Goal: Find specific page/section: Find specific page/section

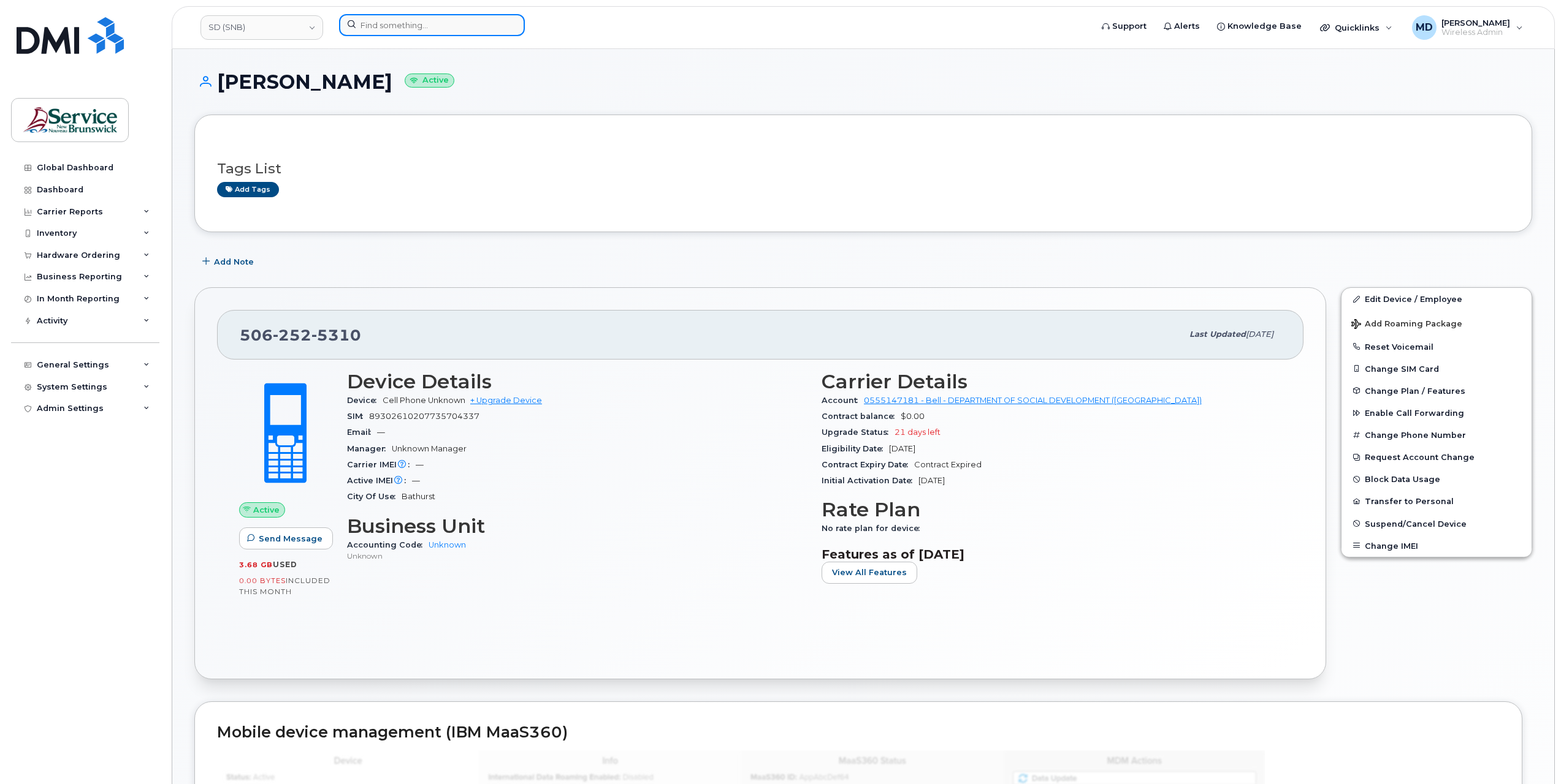
click at [383, 20] on input at bounding box center [432, 25] width 186 height 22
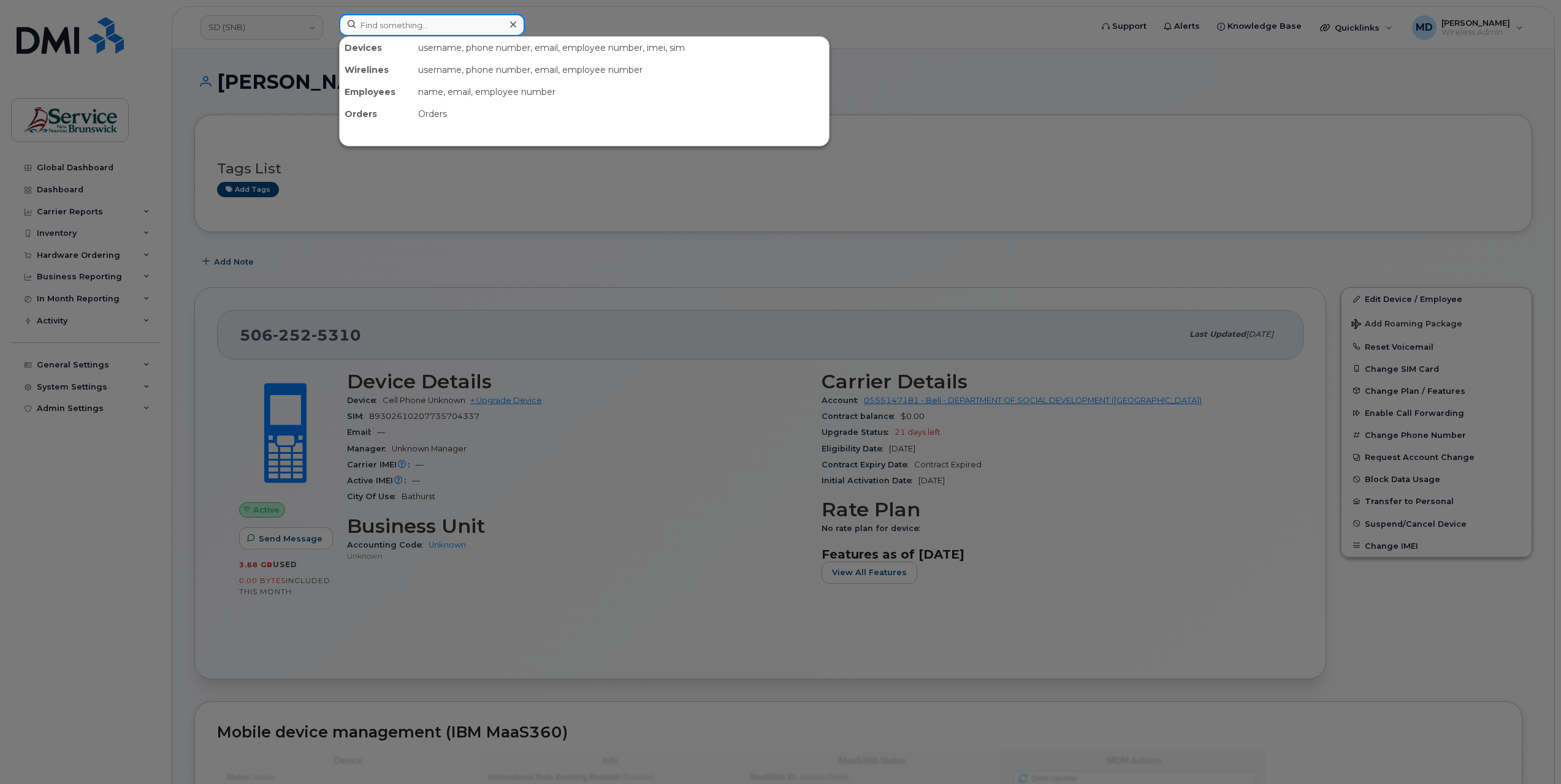
paste input "359192860958307"
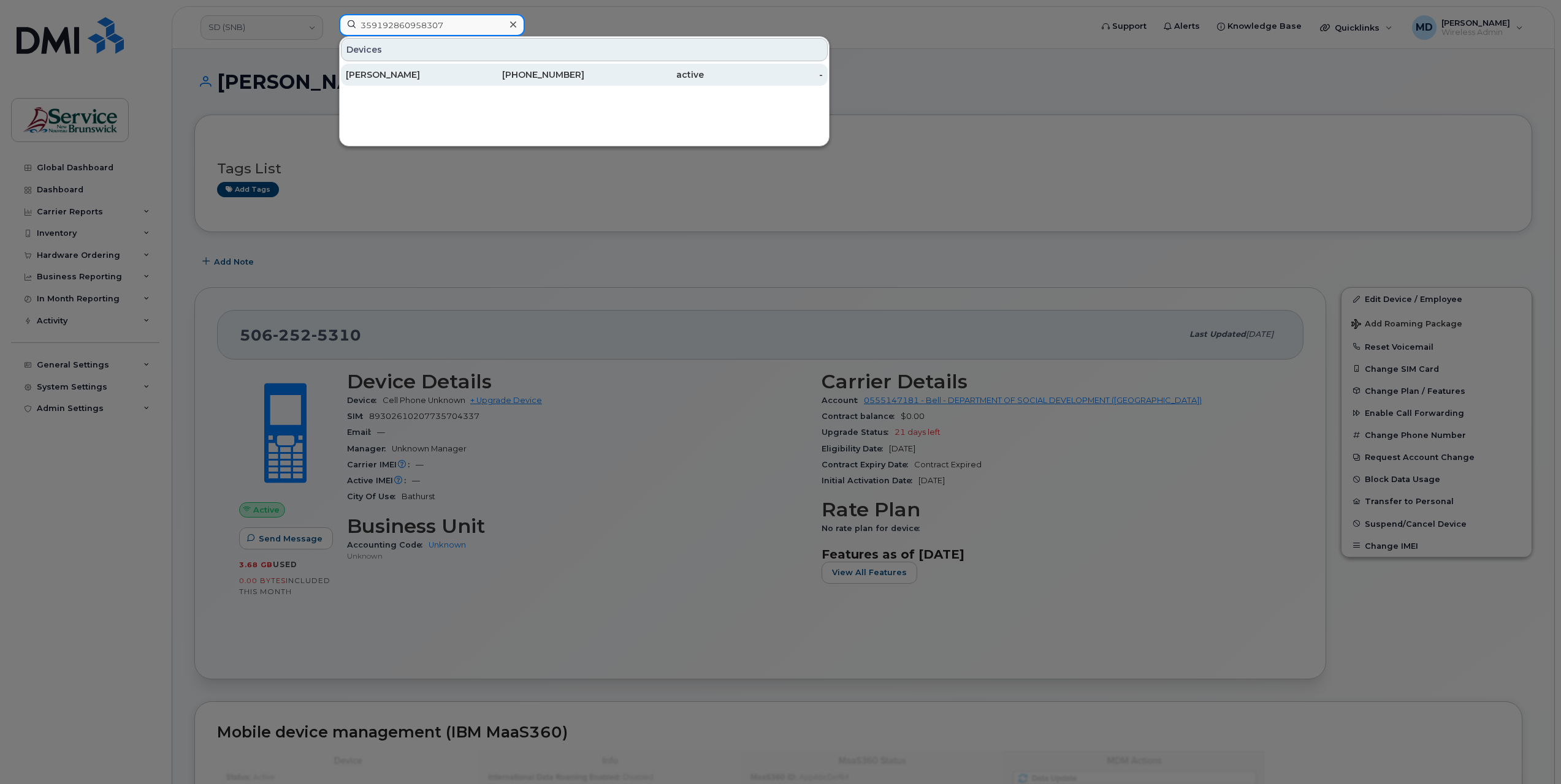
type input "359192860958307"
click at [390, 79] on div "[PERSON_NAME]" at bounding box center [405, 75] width 120 height 13
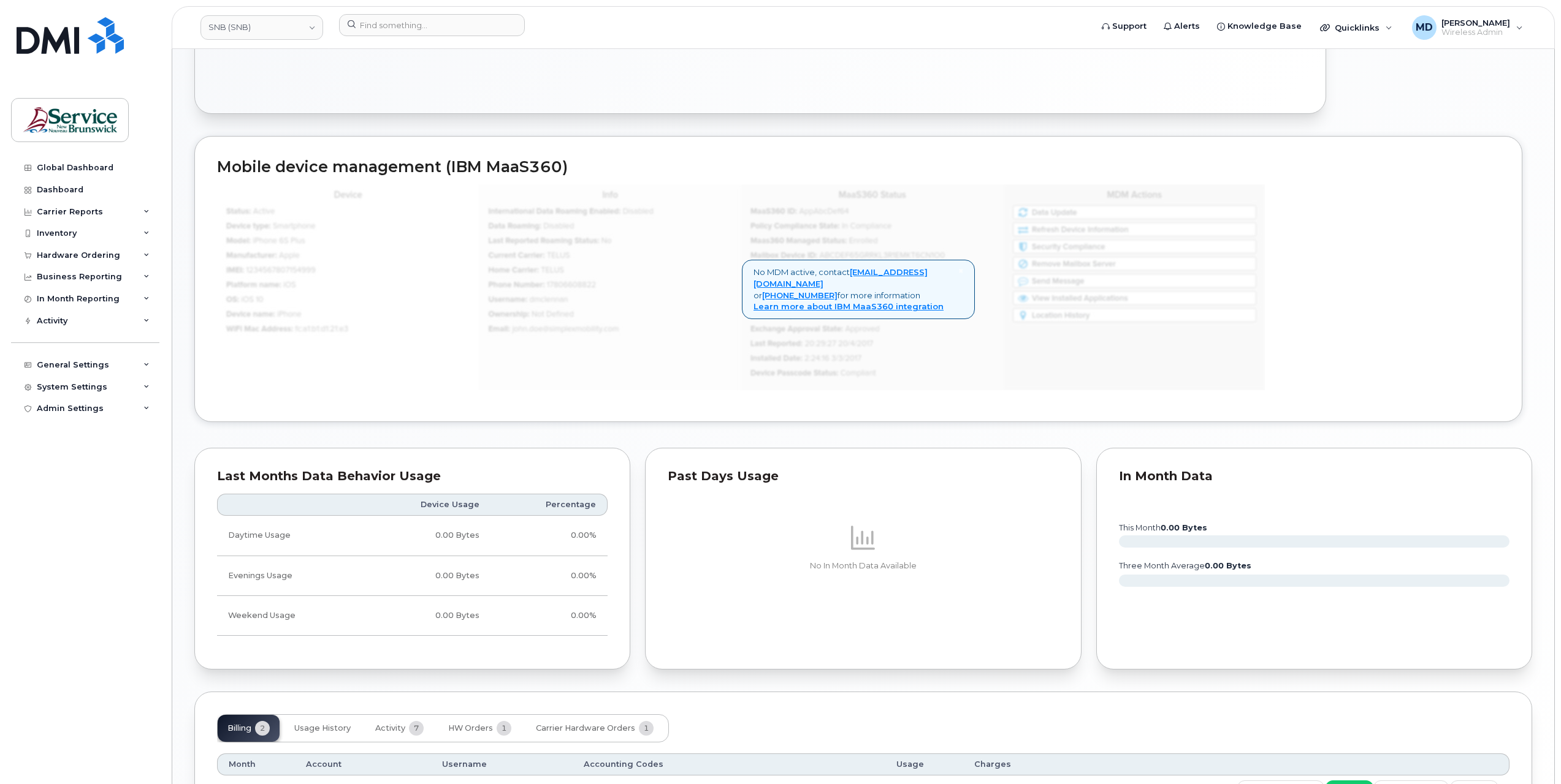
scroll to position [768, 0]
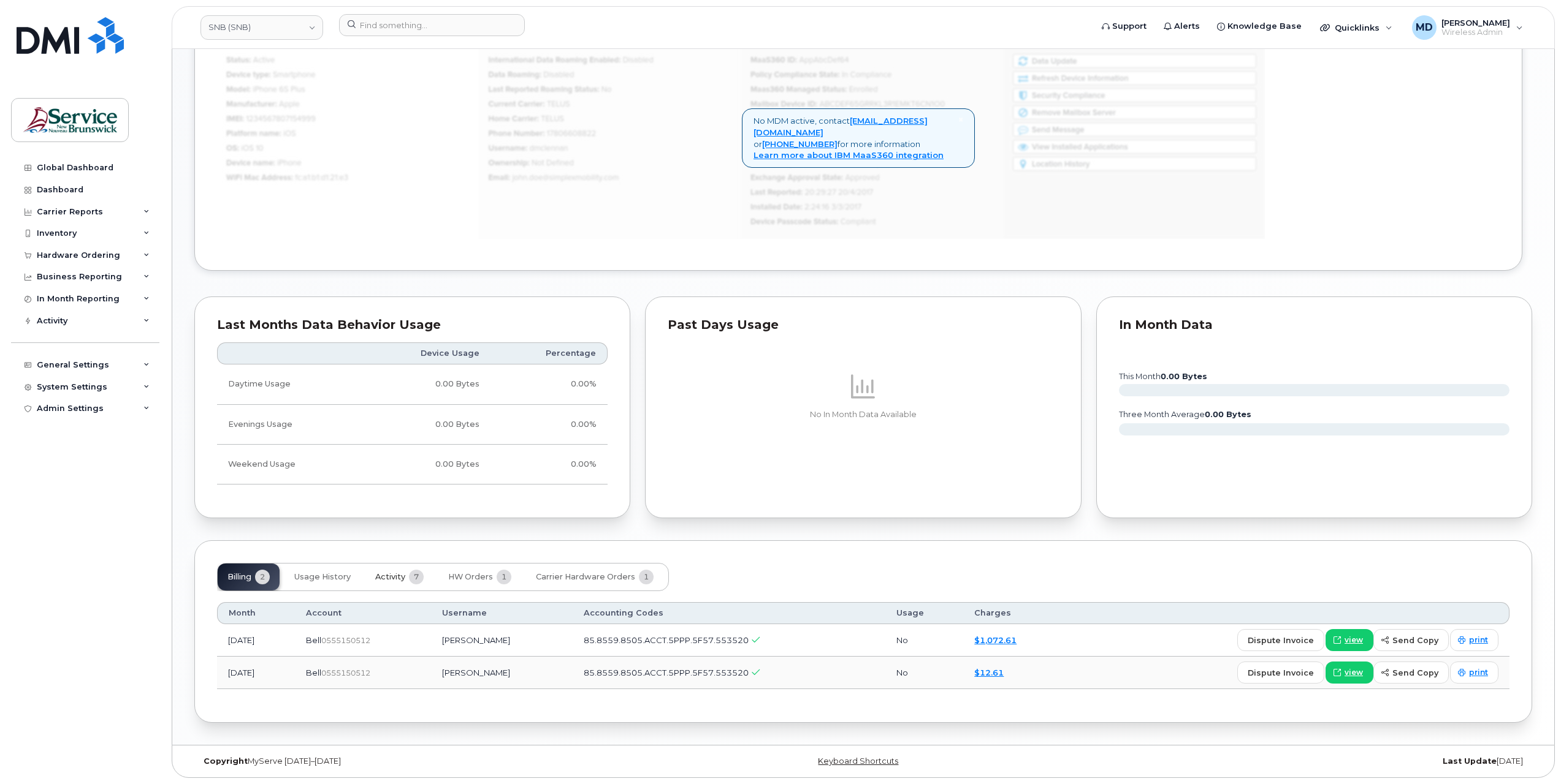
click at [393, 573] on span "Activity" at bounding box center [390, 577] width 30 height 10
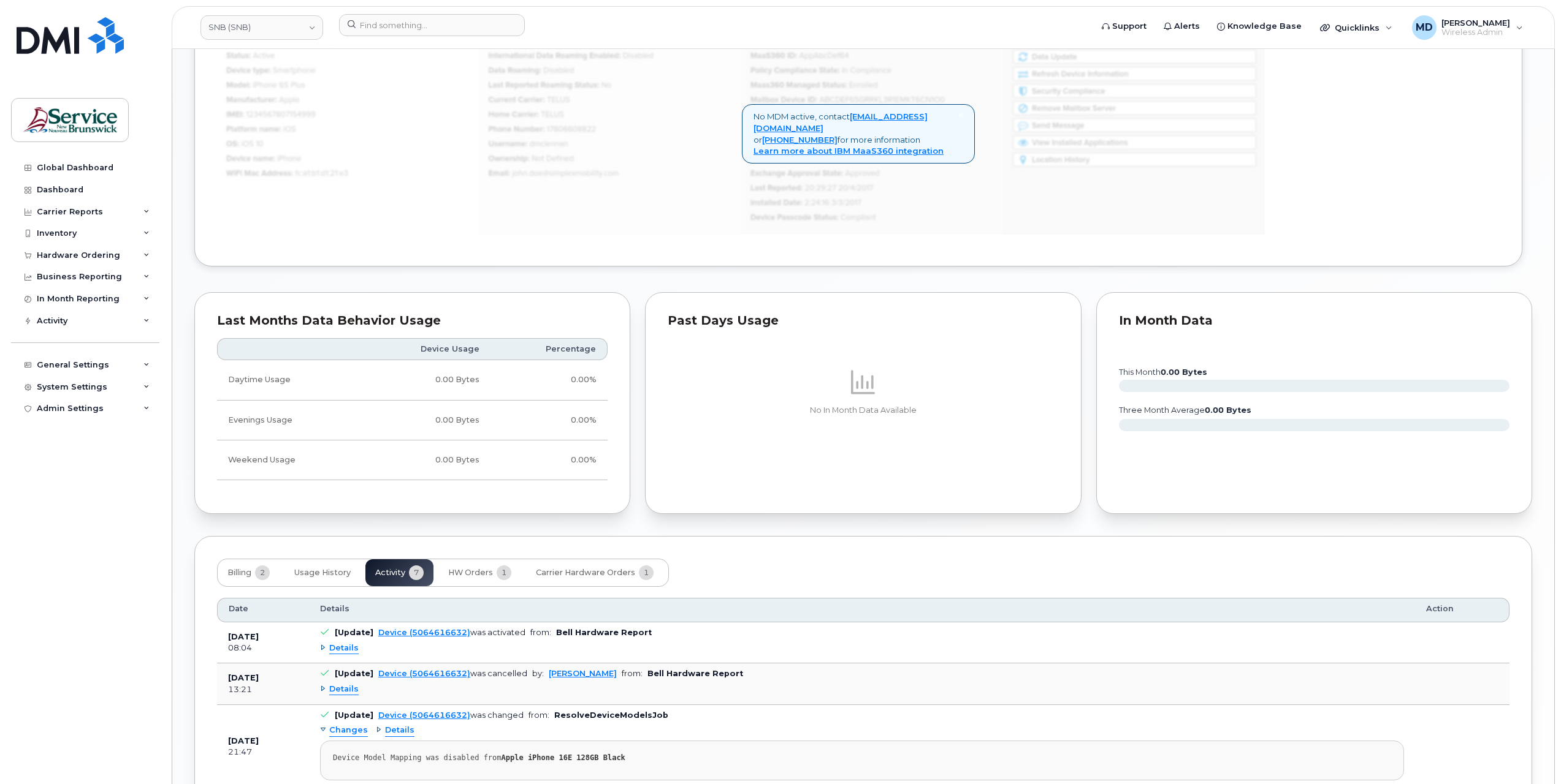
scroll to position [1133, 0]
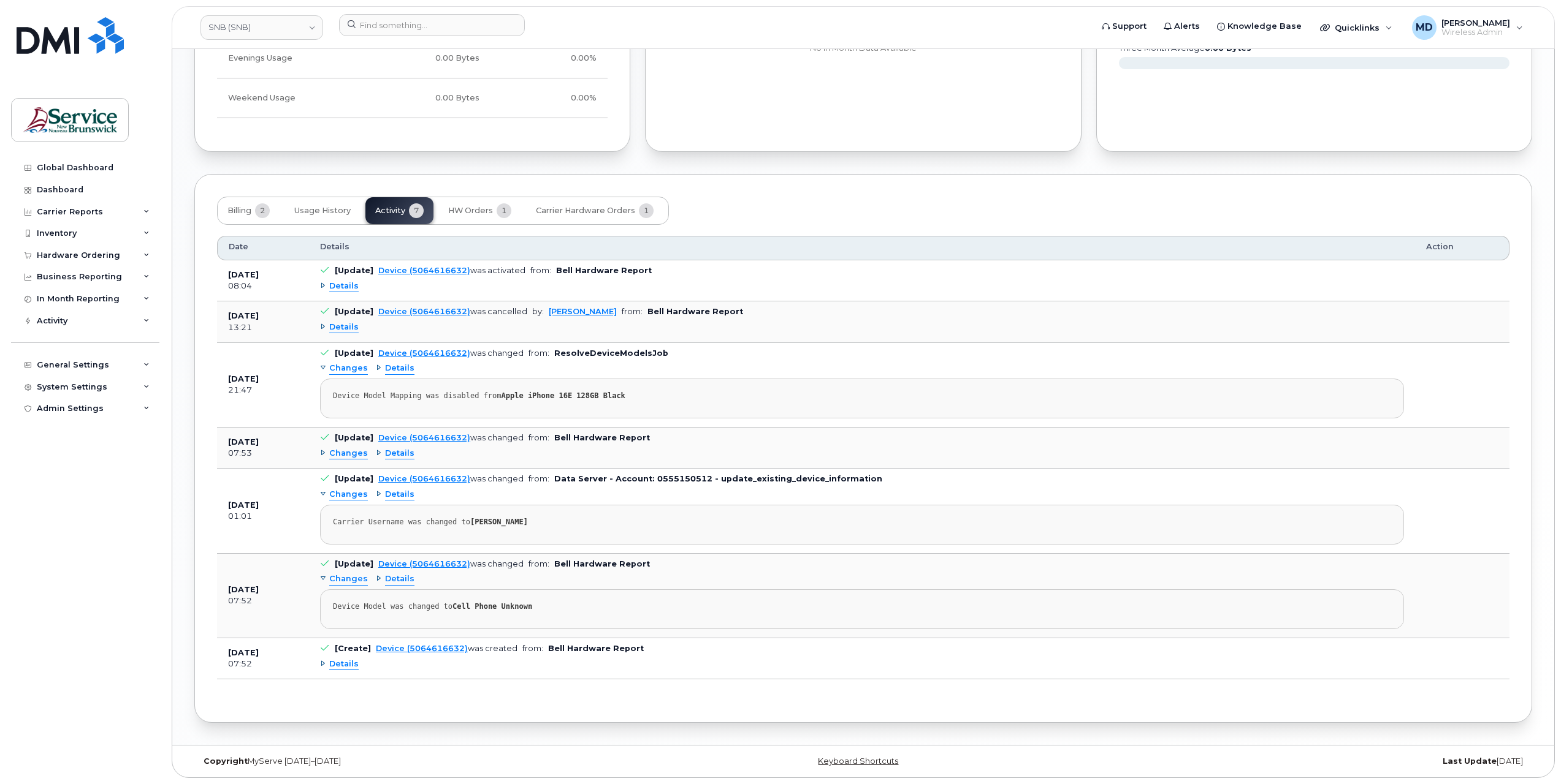
click at [339, 666] on span "Details" at bounding box center [344, 664] width 30 height 12
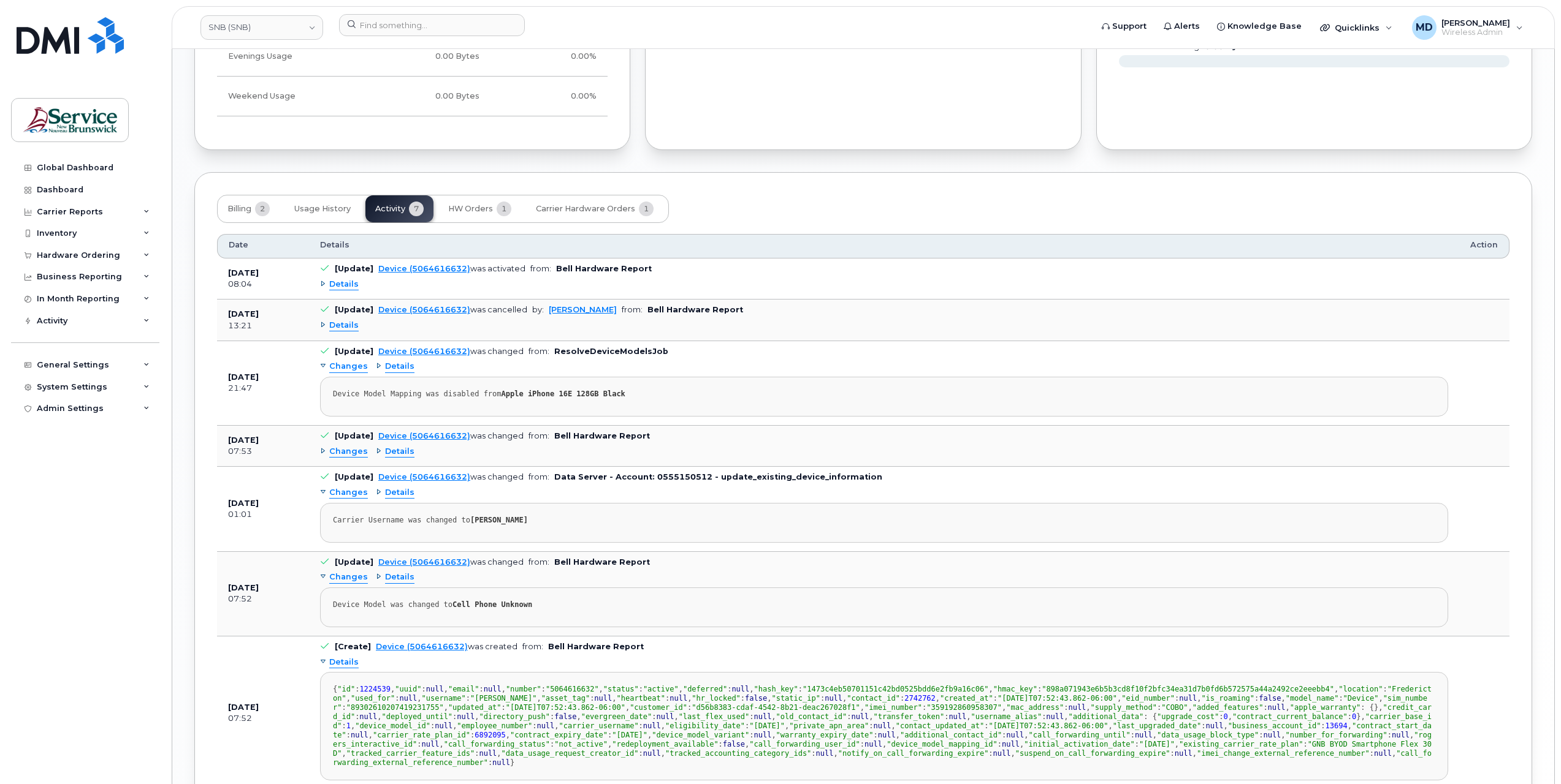
click at [348, 457] on span "Changes" at bounding box center [348, 452] width 38 height 12
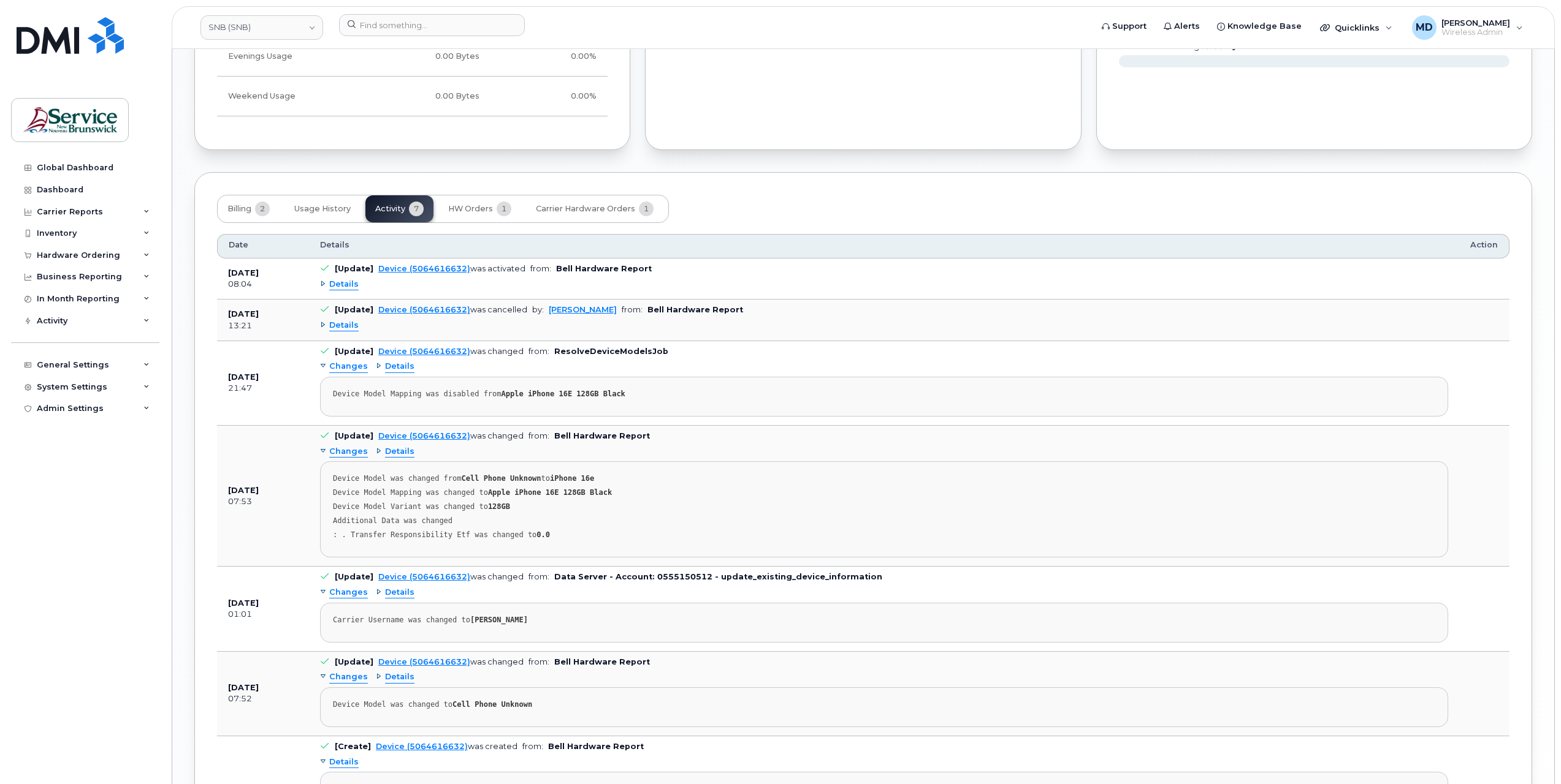
click at [348, 331] on span "Details" at bounding box center [344, 325] width 30 height 12
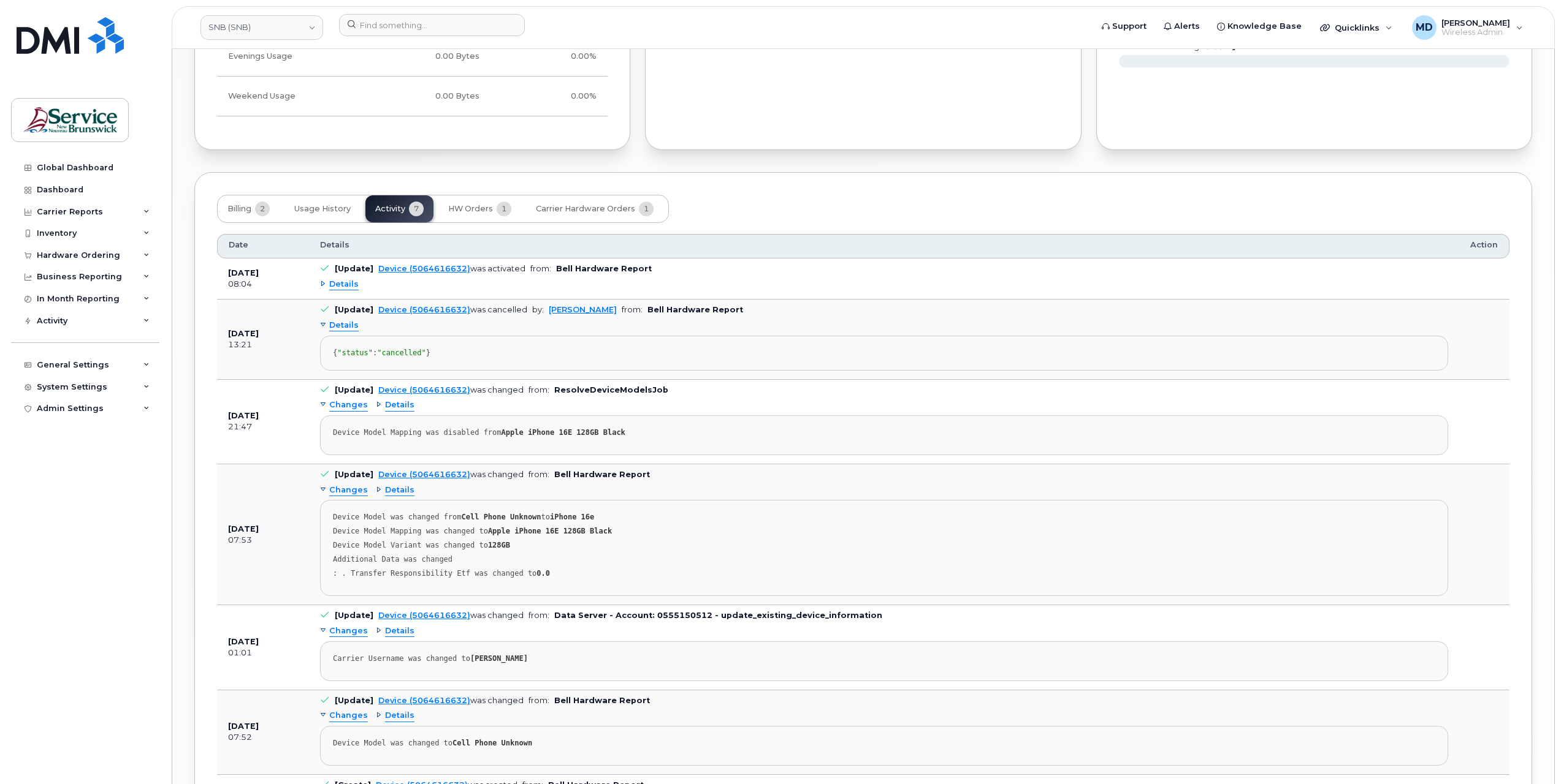
click at [339, 286] on span "Details" at bounding box center [344, 284] width 30 height 12
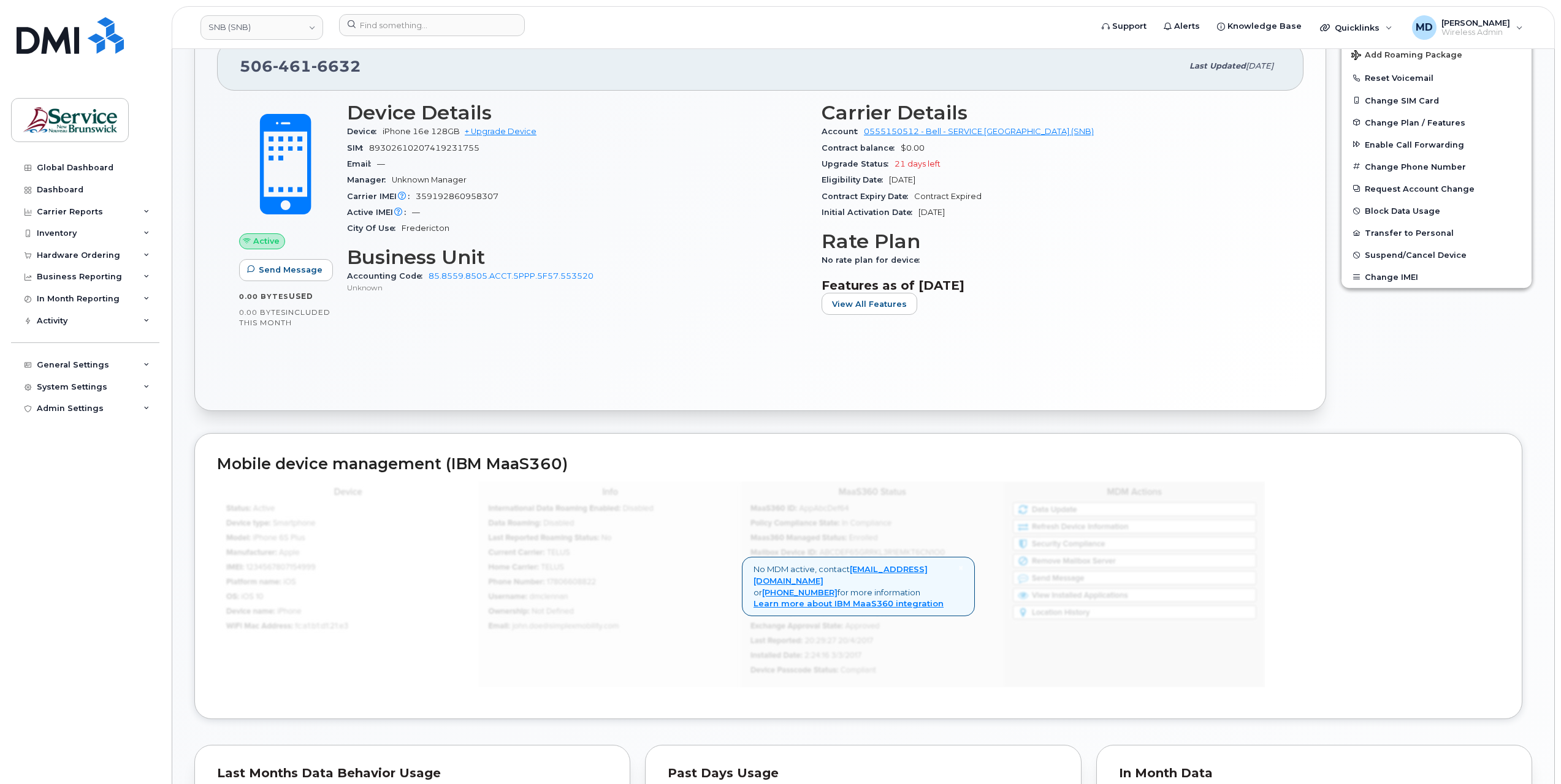
scroll to position [0, 0]
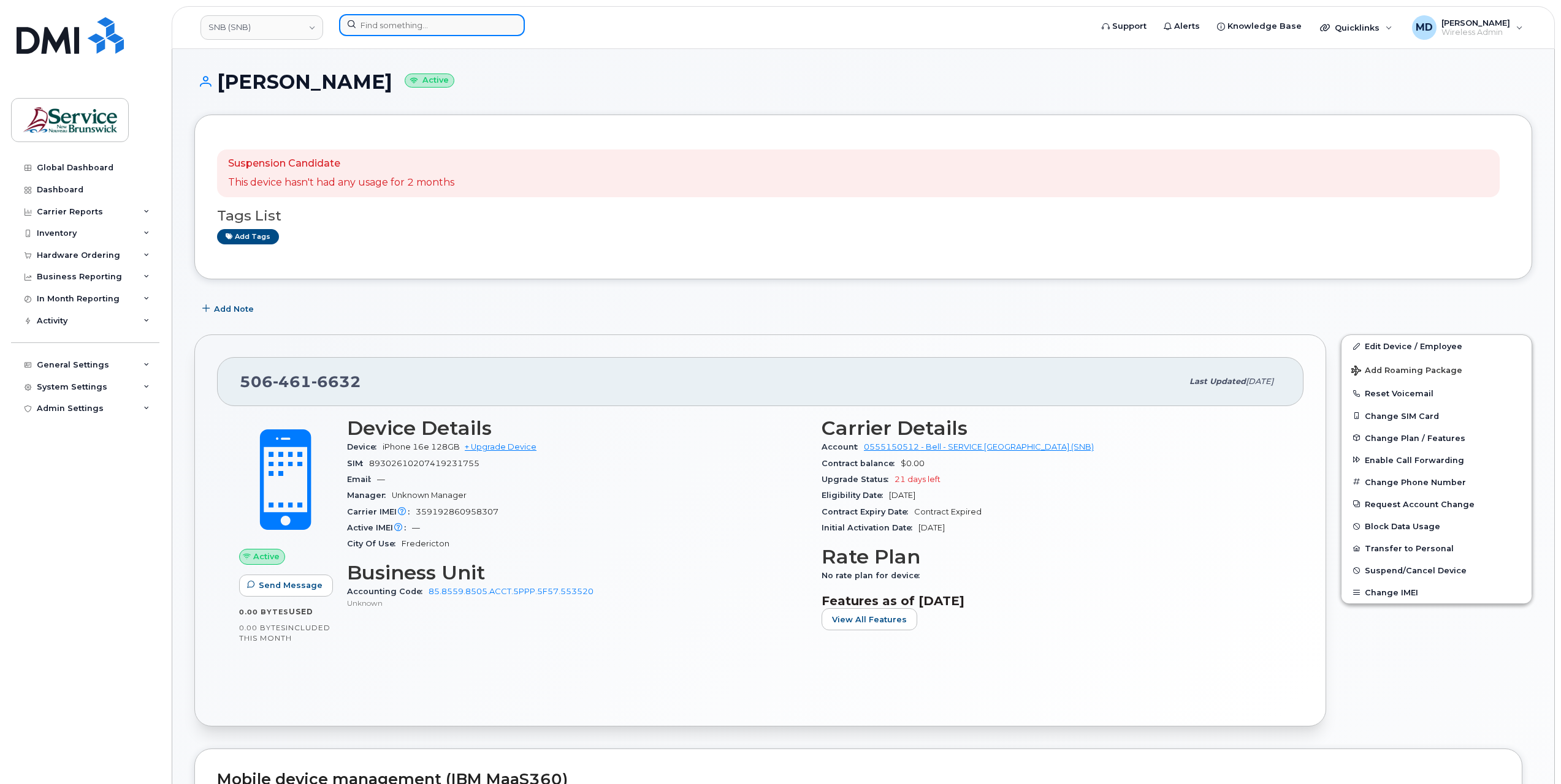
click at [371, 27] on input at bounding box center [432, 25] width 186 height 22
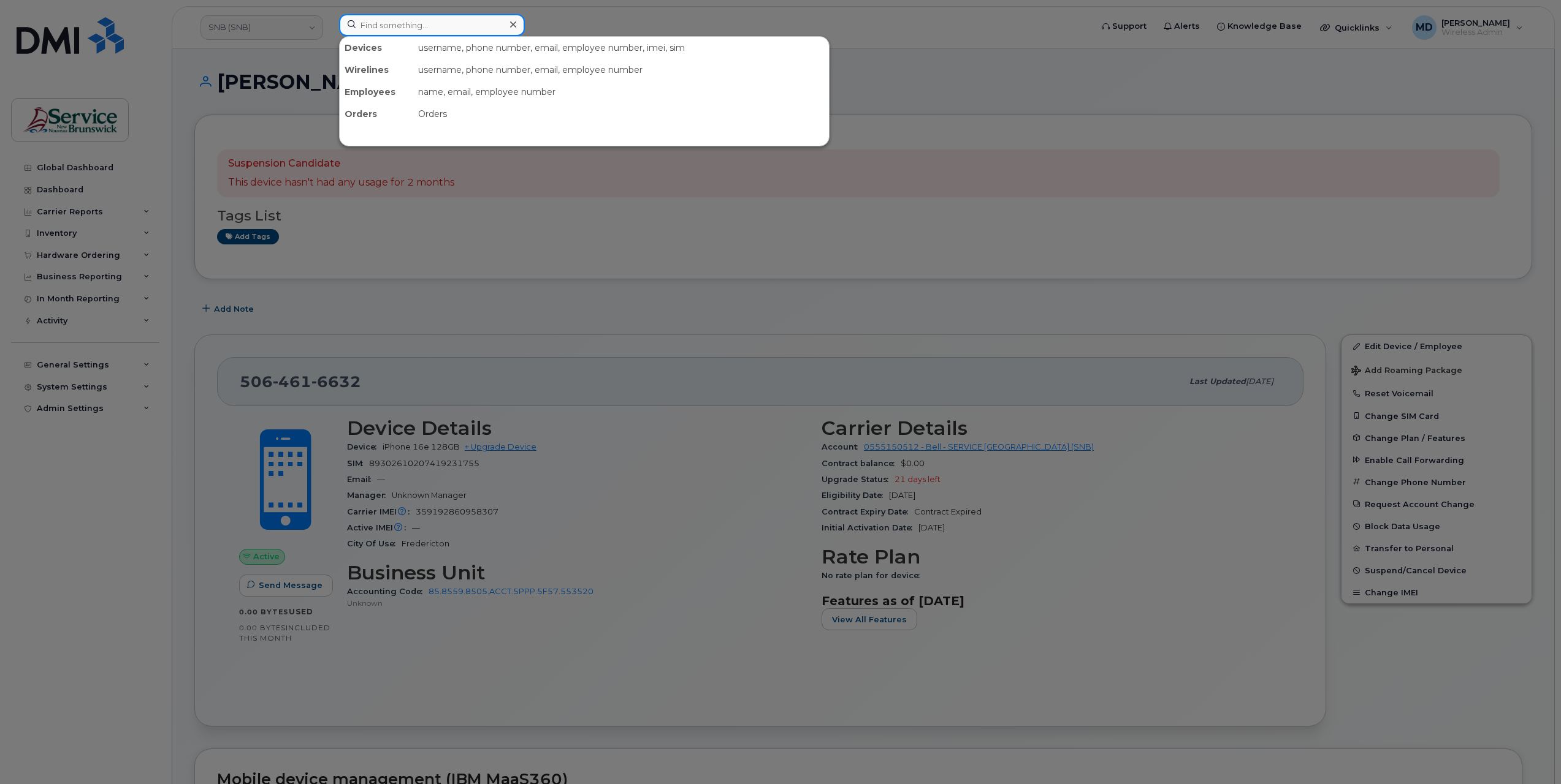
paste input "359192861002188"
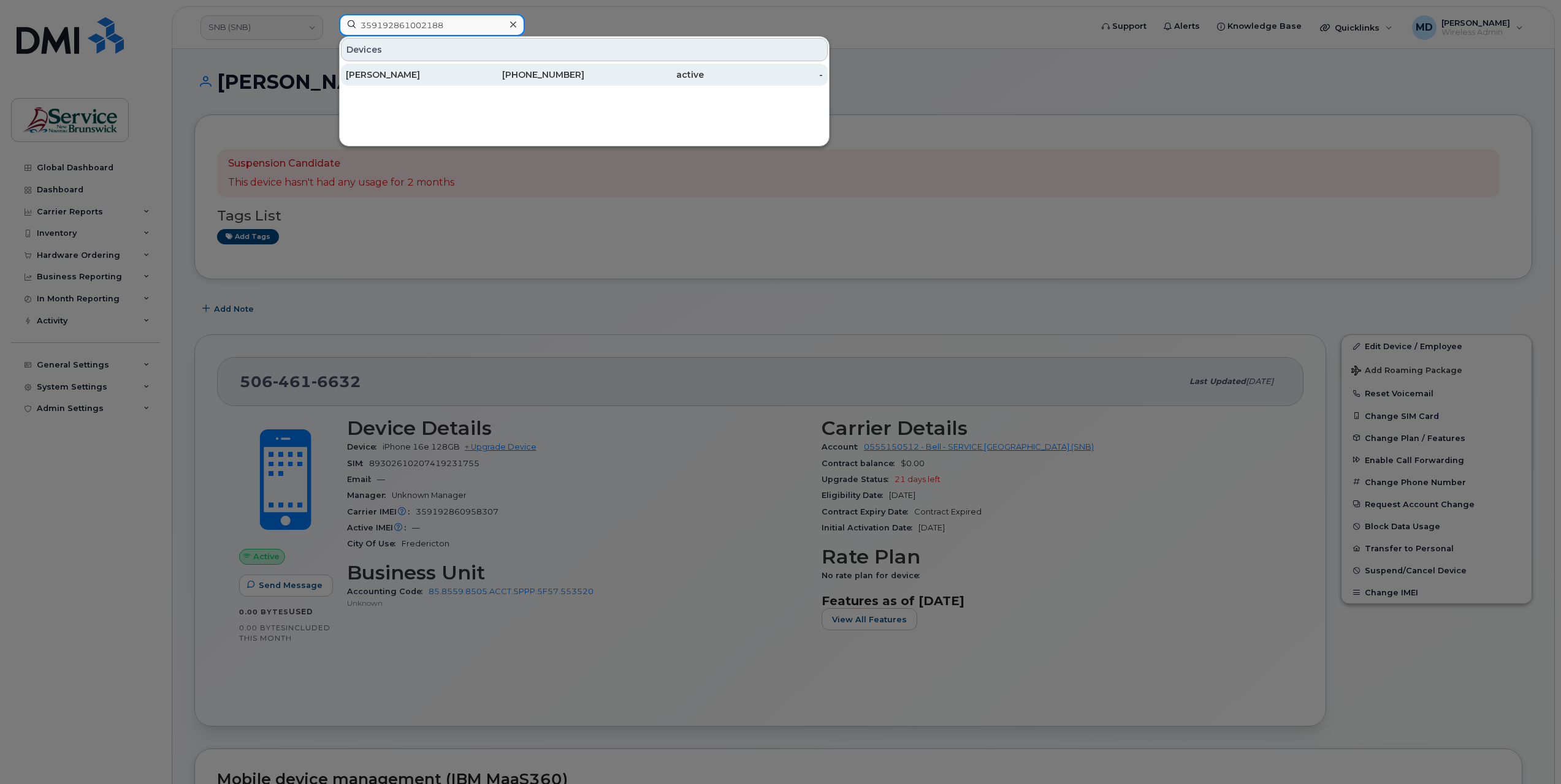
type input "359192861002188"
click at [378, 73] on div "Greg Wallace" at bounding box center [405, 75] width 120 height 13
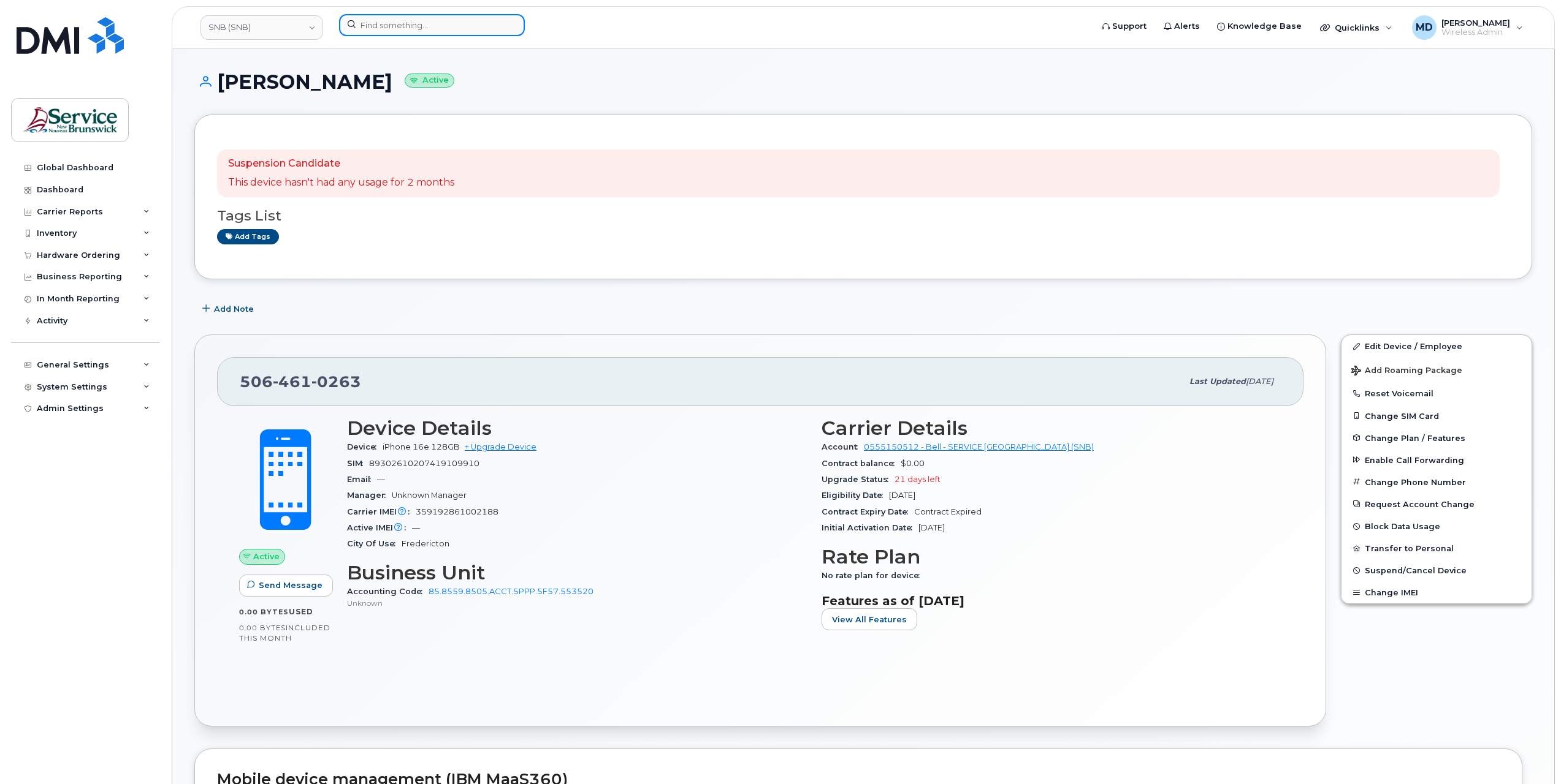
click at [400, 26] on input at bounding box center [432, 25] width 186 height 22
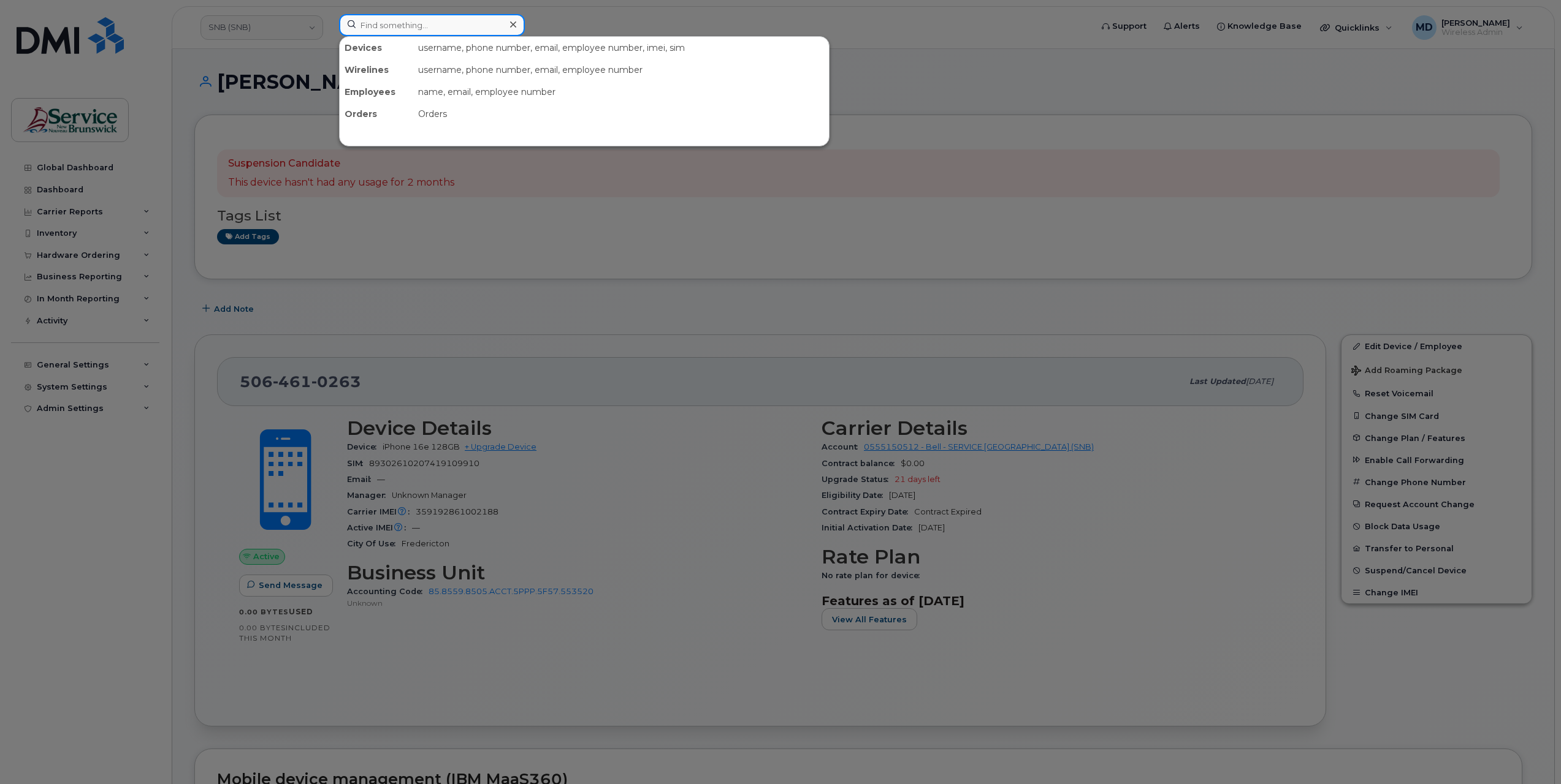
paste input "353389561234006"
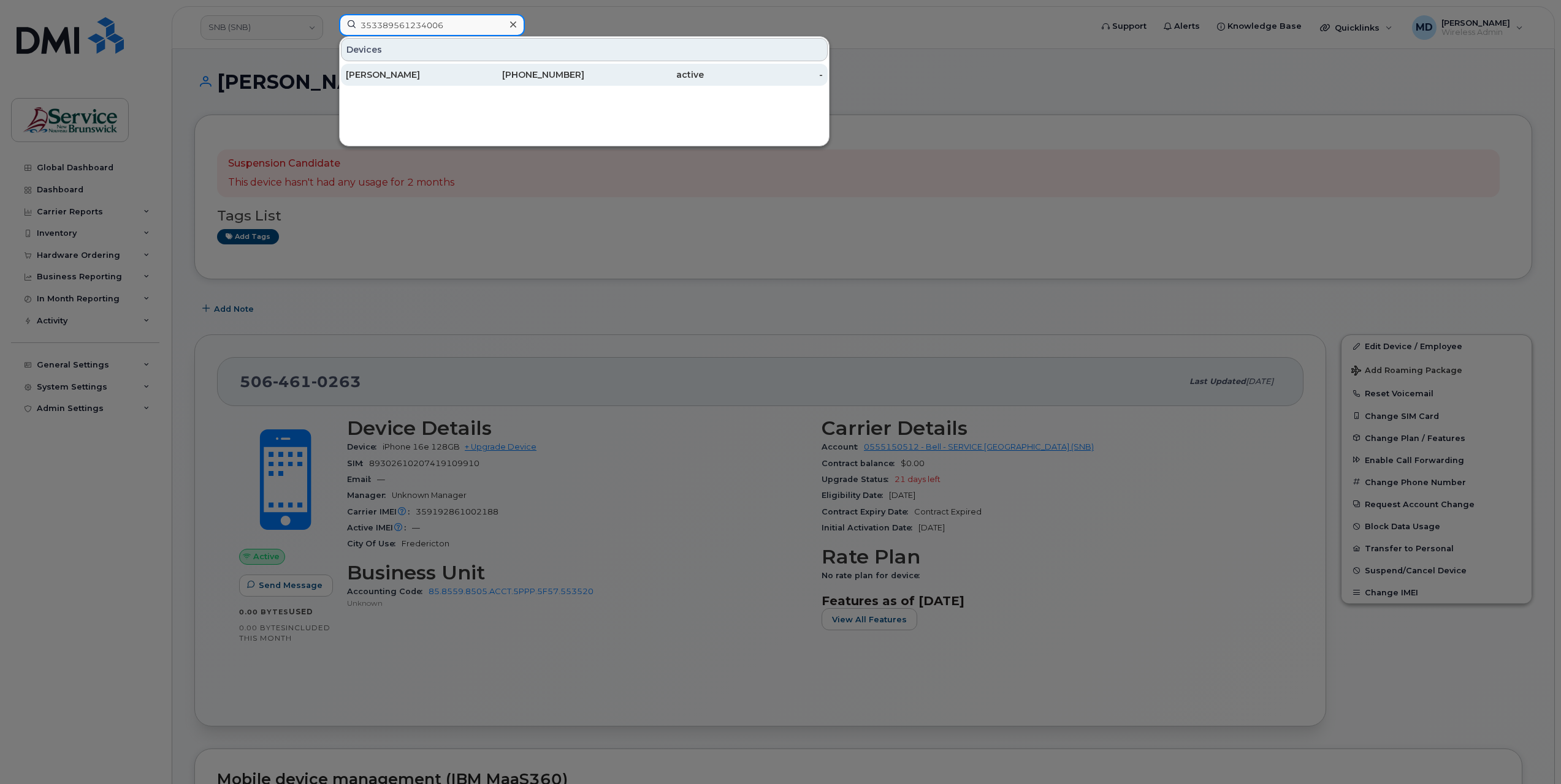
type input "353389561234006"
click at [400, 74] on div "Brianna Mc Phee" at bounding box center [405, 75] width 120 height 13
